Goal: Navigation & Orientation: Find specific page/section

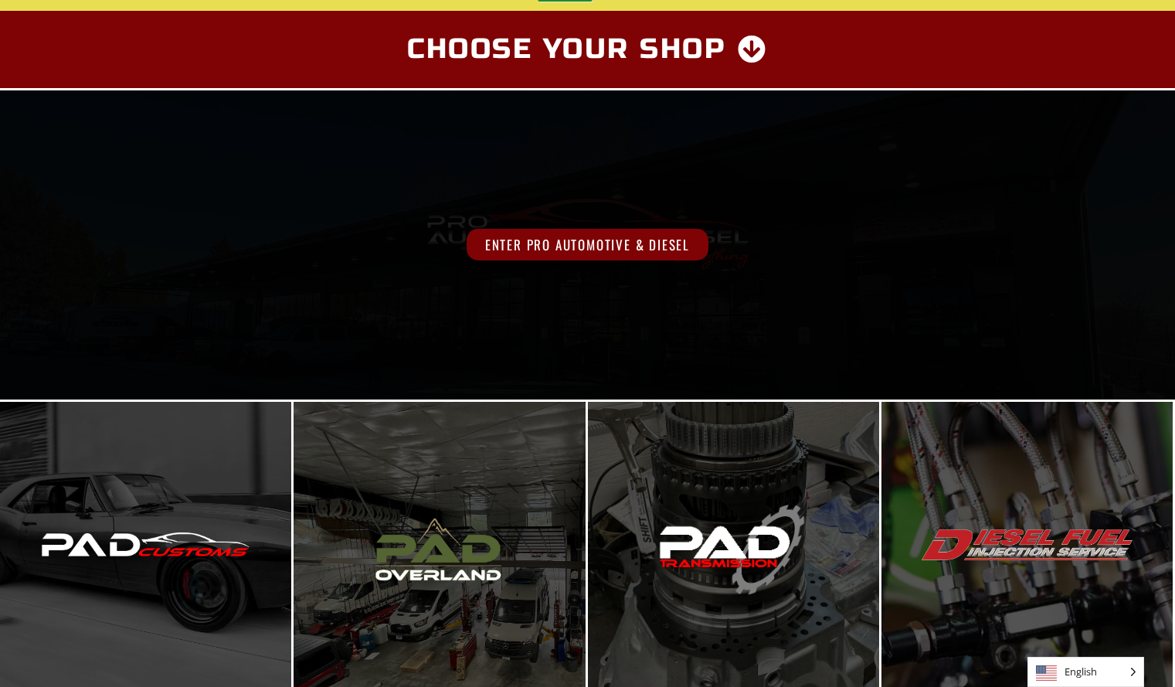
scroll to position [463, 0]
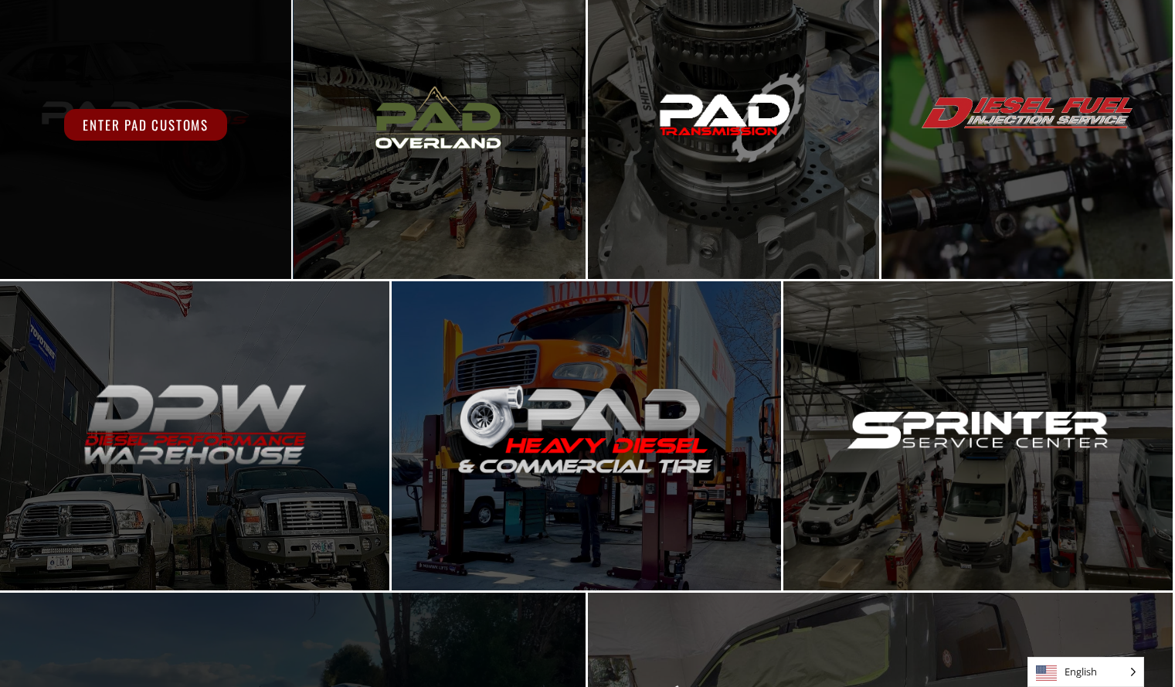
click at [124, 124] on span "Enter PAD Customs" at bounding box center [145, 125] width 163 height 32
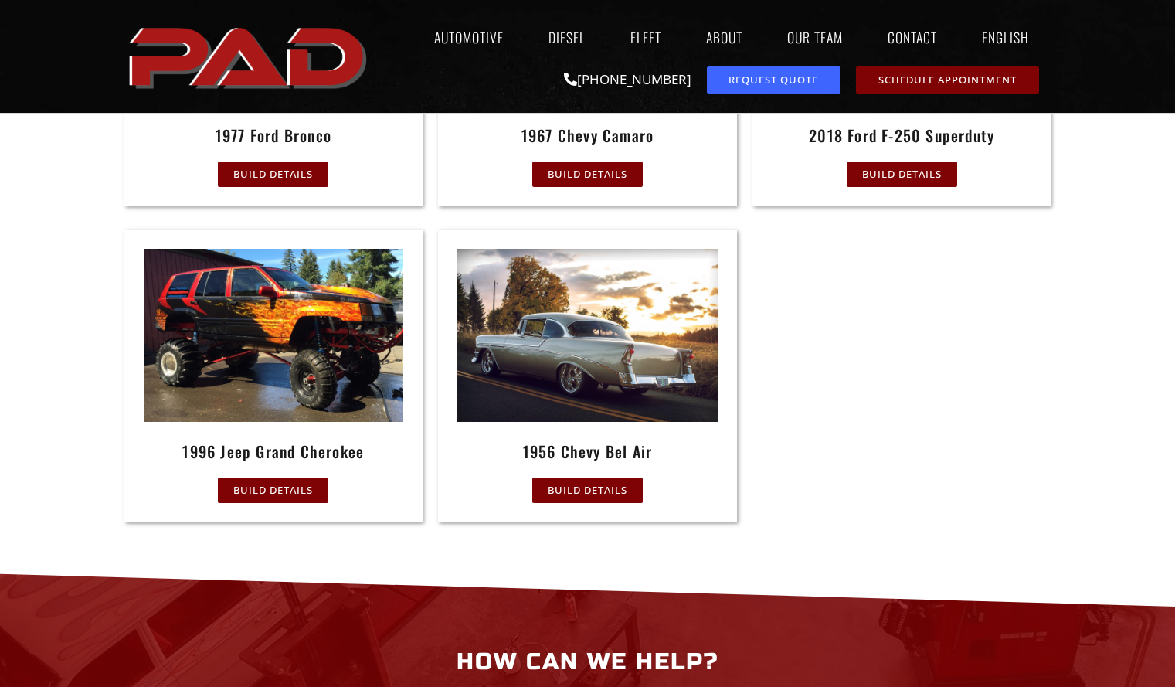
scroll to position [1071, 0]
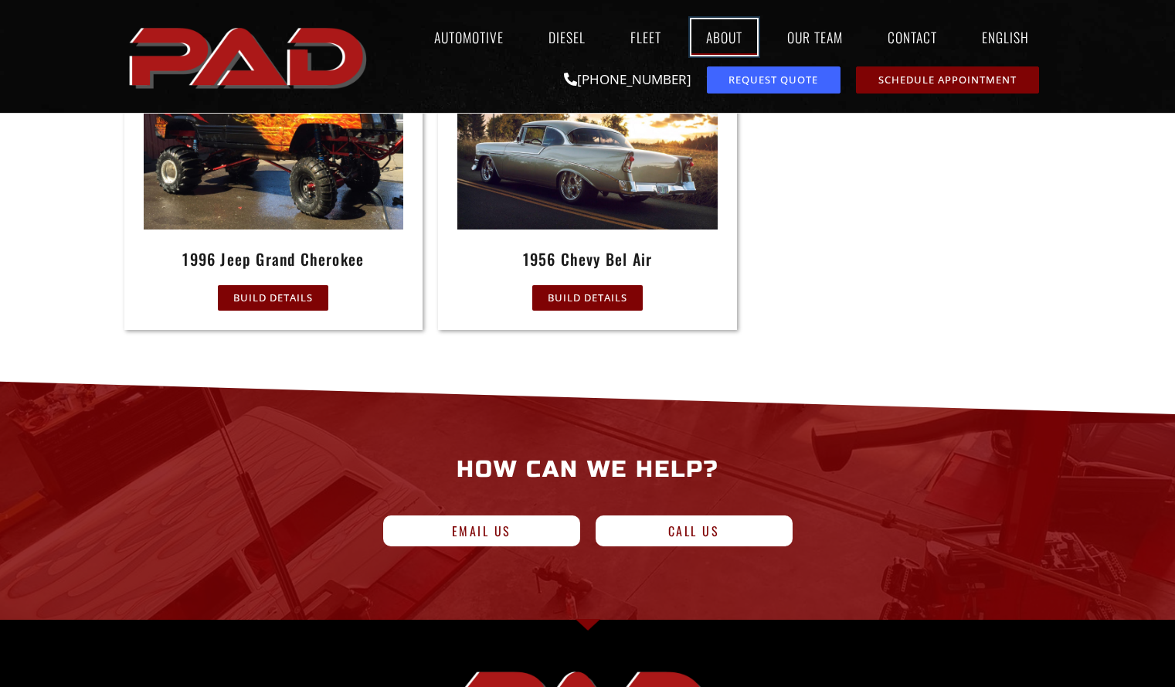
click at [730, 35] on link "About" at bounding box center [724, 37] width 66 height 36
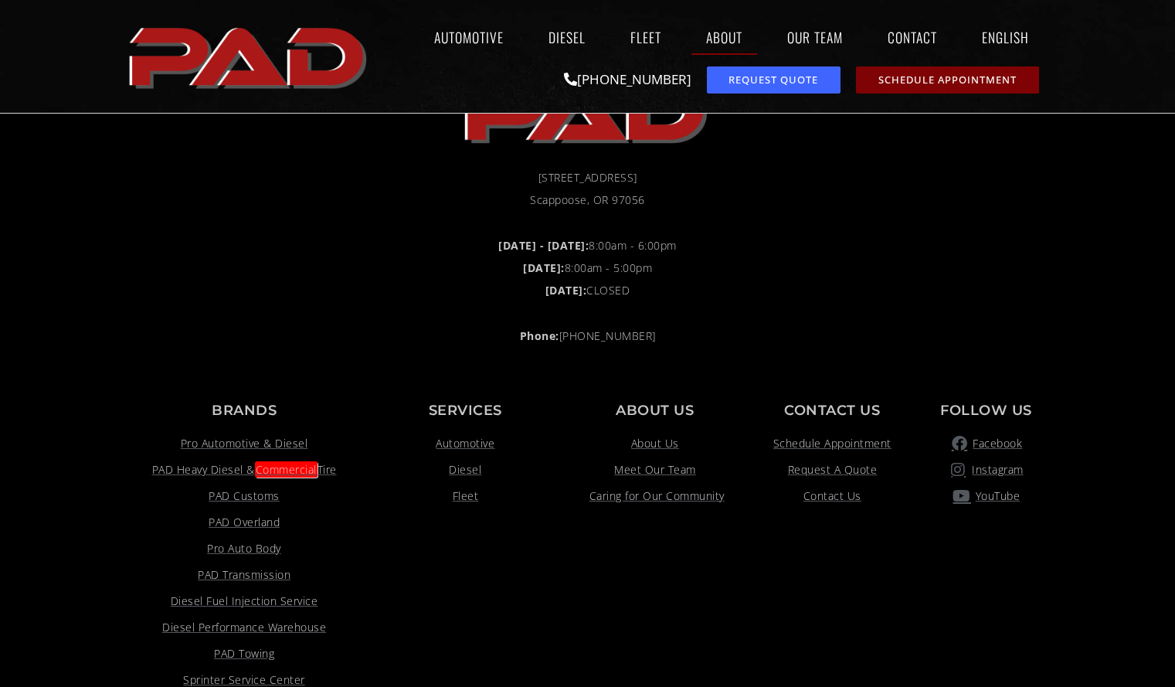
scroll to position [1778, 0]
